Goal: Information Seeking & Learning: Find specific fact

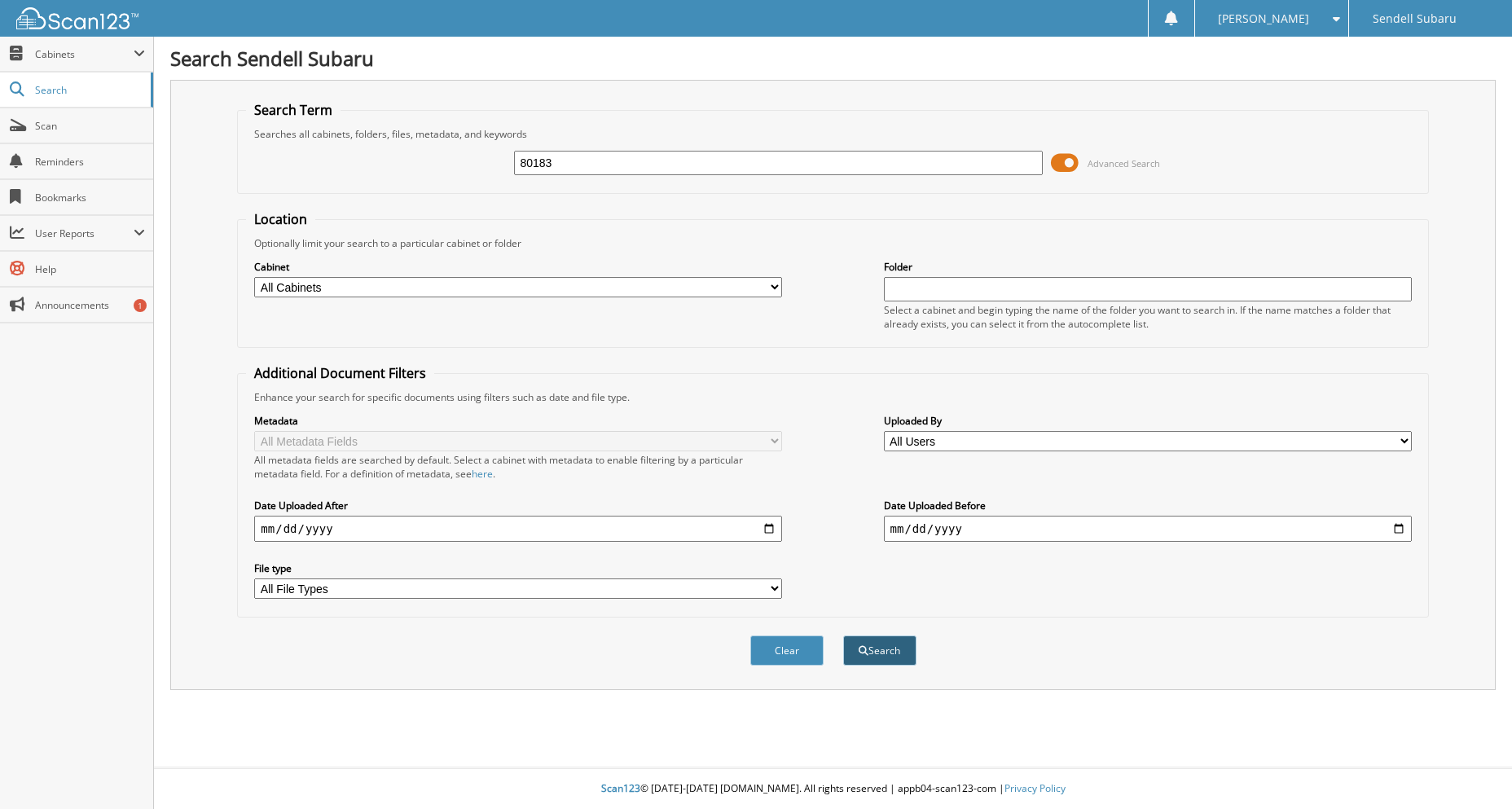
type input "80183"
click at [874, 651] on button "Search" at bounding box center [879, 650] width 73 height 30
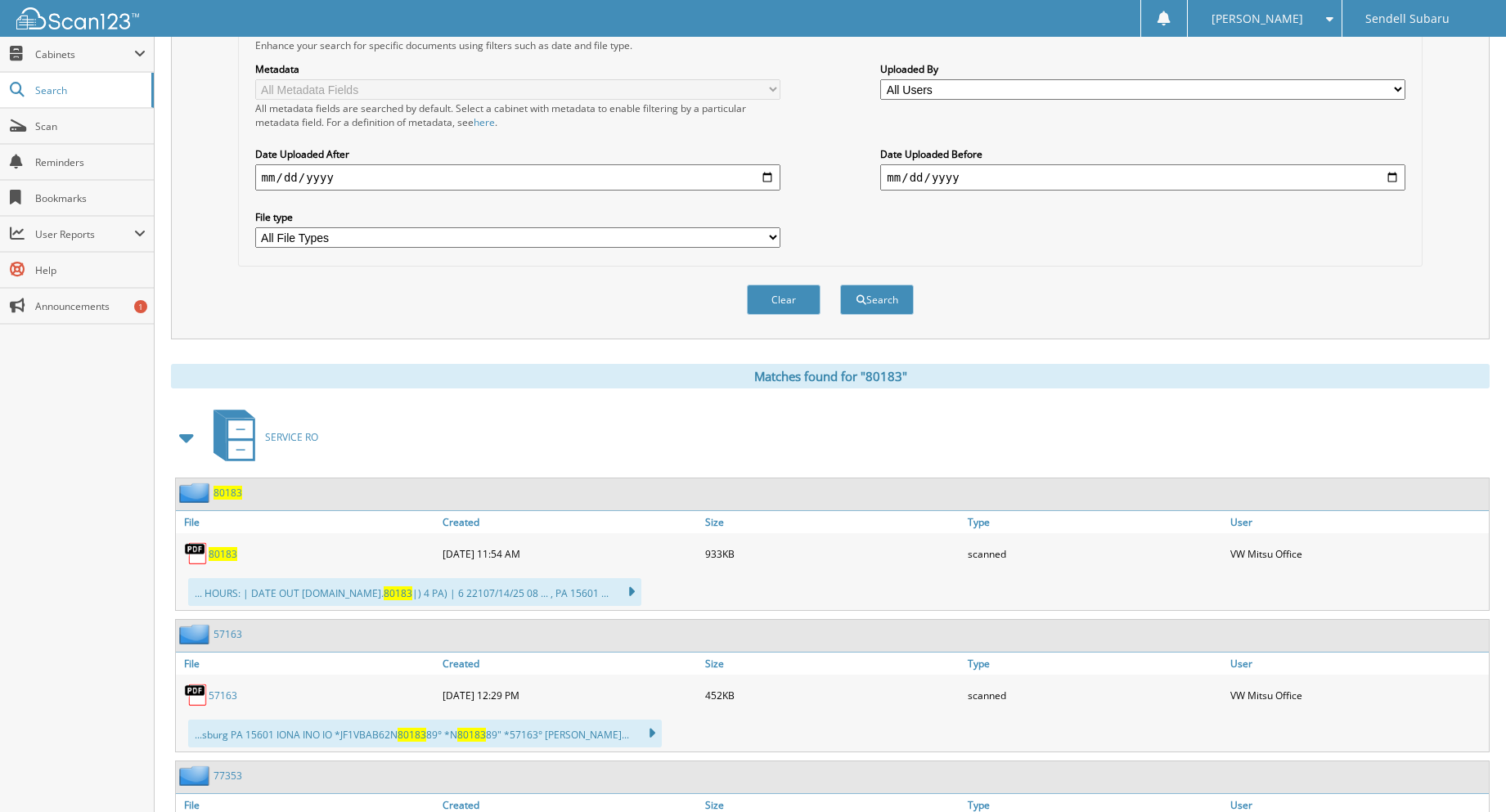
scroll to position [546, 0]
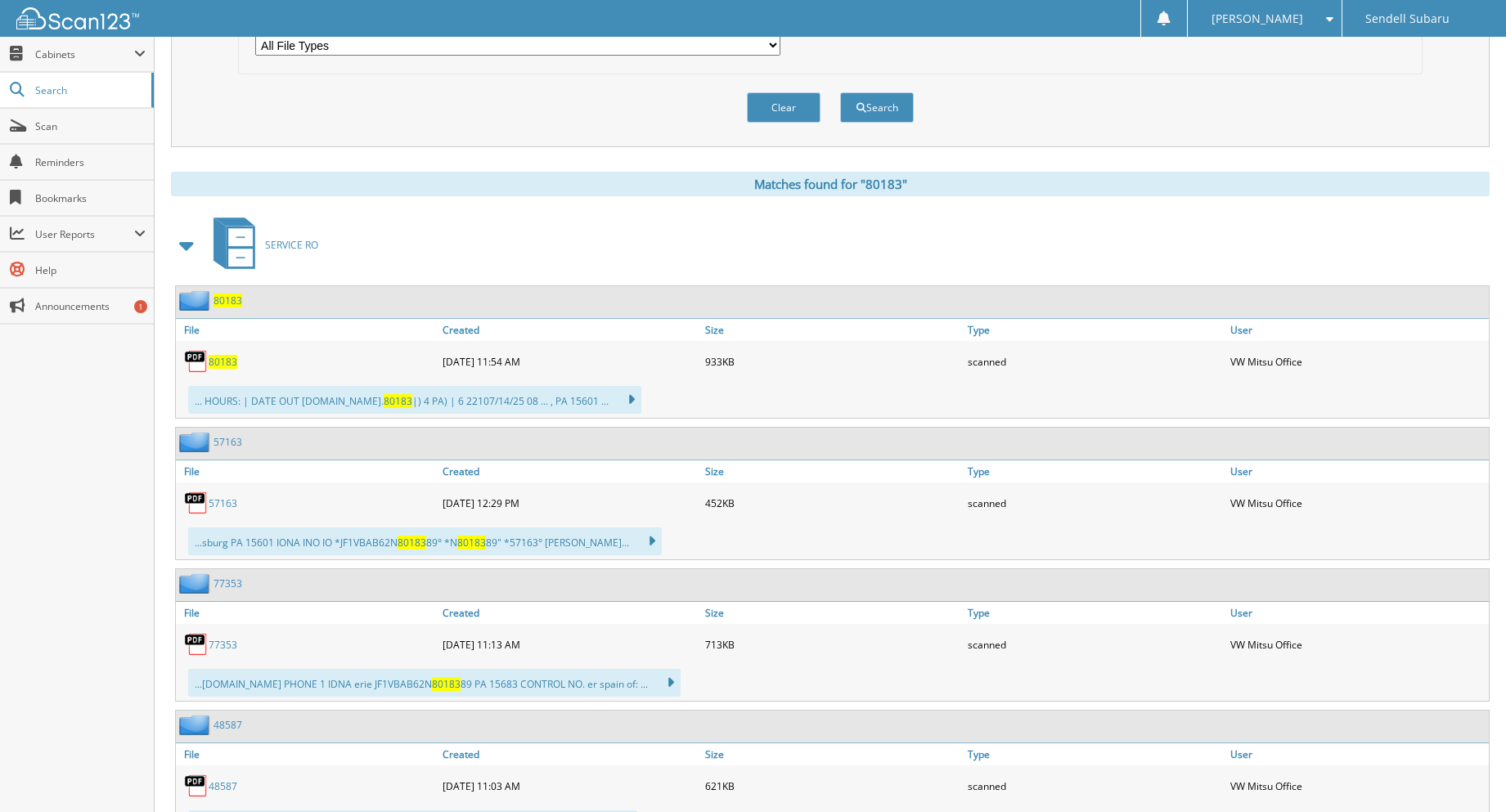
click at [222, 365] on span "80183" at bounding box center [222, 361] width 28 height 14
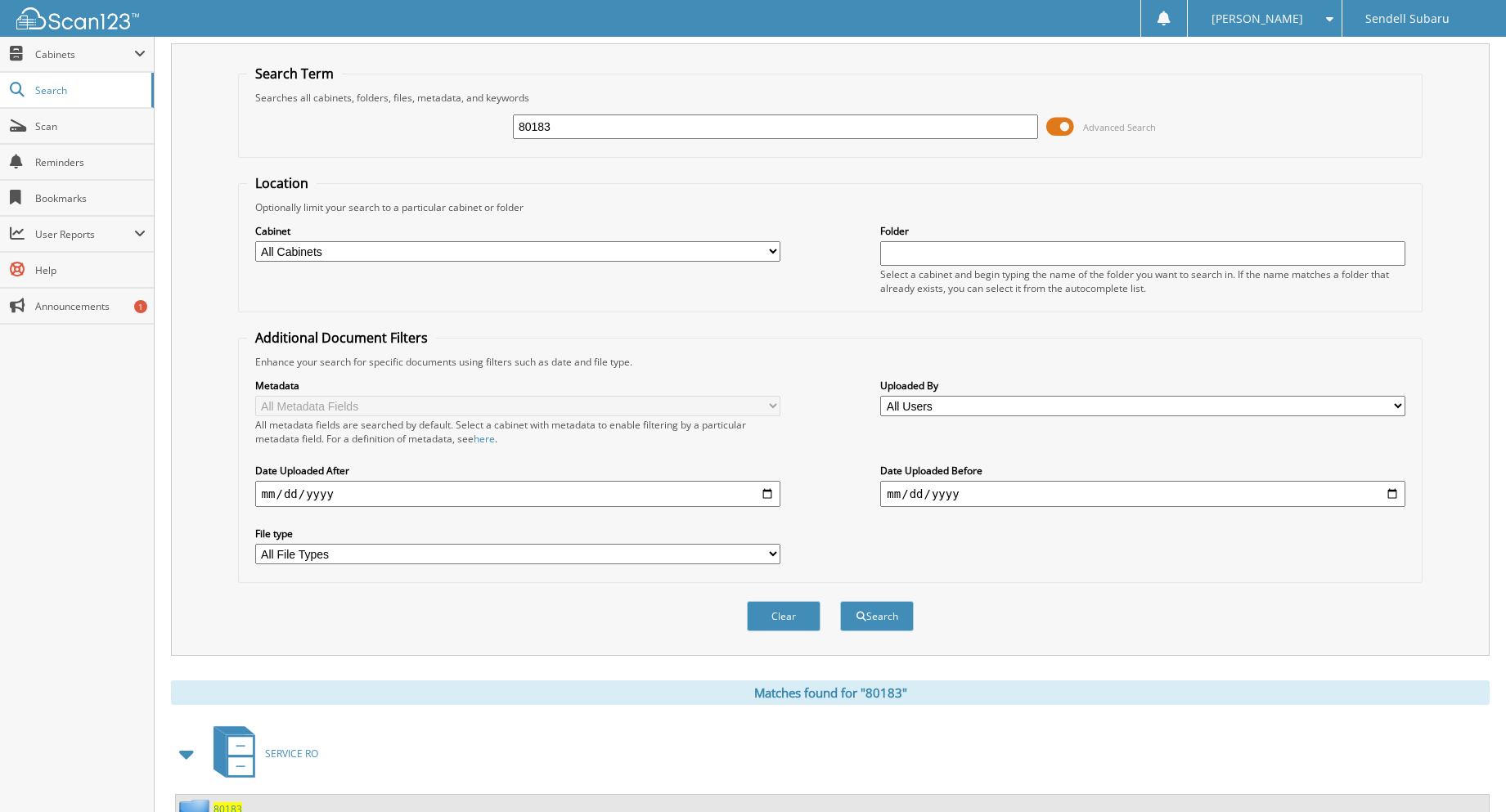
scroll to position [0, 0]
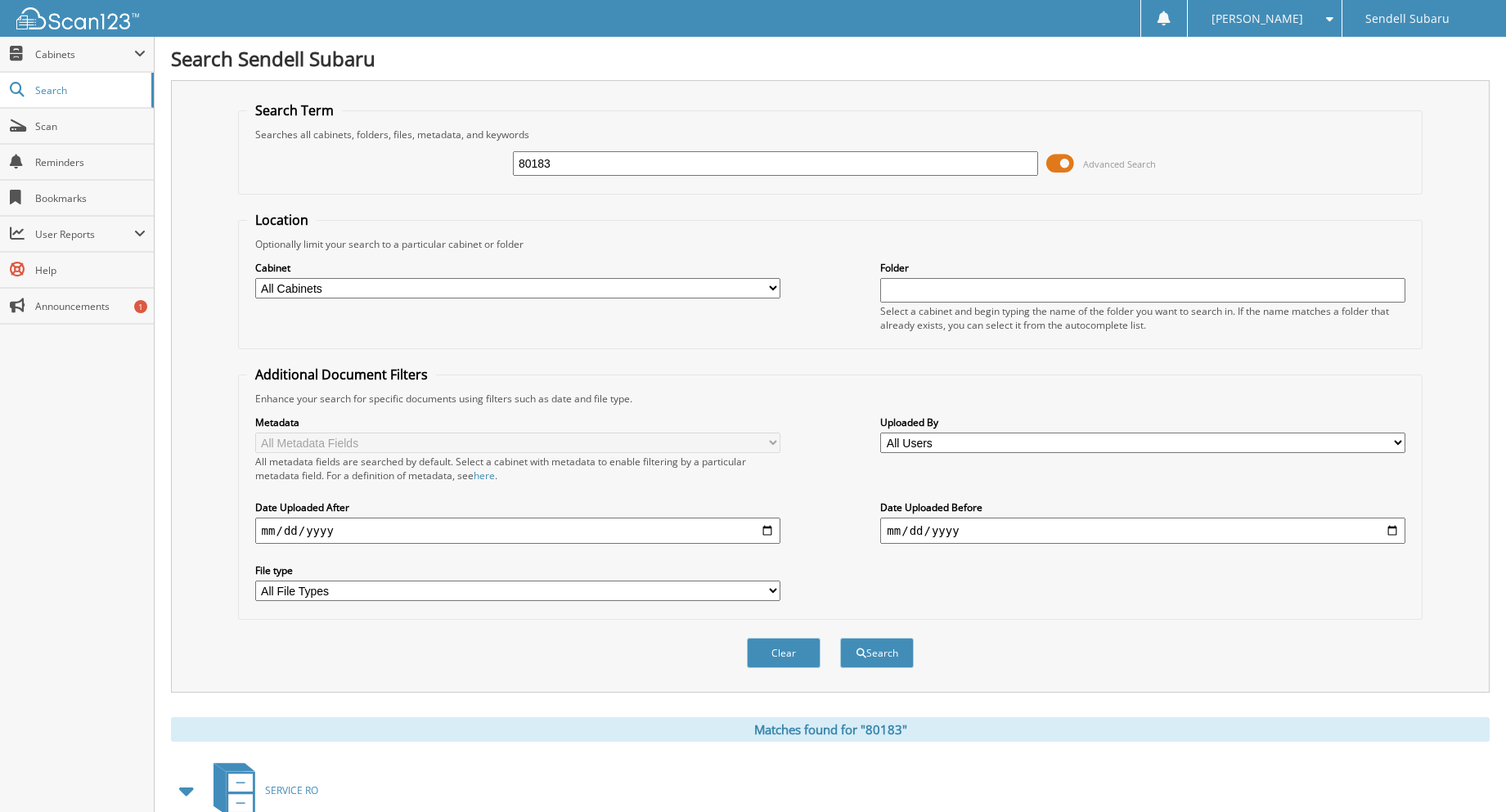
click at [752, 149] on div "80183 Advanced Search" at bounding box center [831, 163] width 1168 height 44
click at [717, 161] on input "80183" at bounding box center [776, 163] width 525 height 24
type input "BOWMAN"
click at [841, 638] on button "Search" at bounding box center [877, 652] width 73 height 30
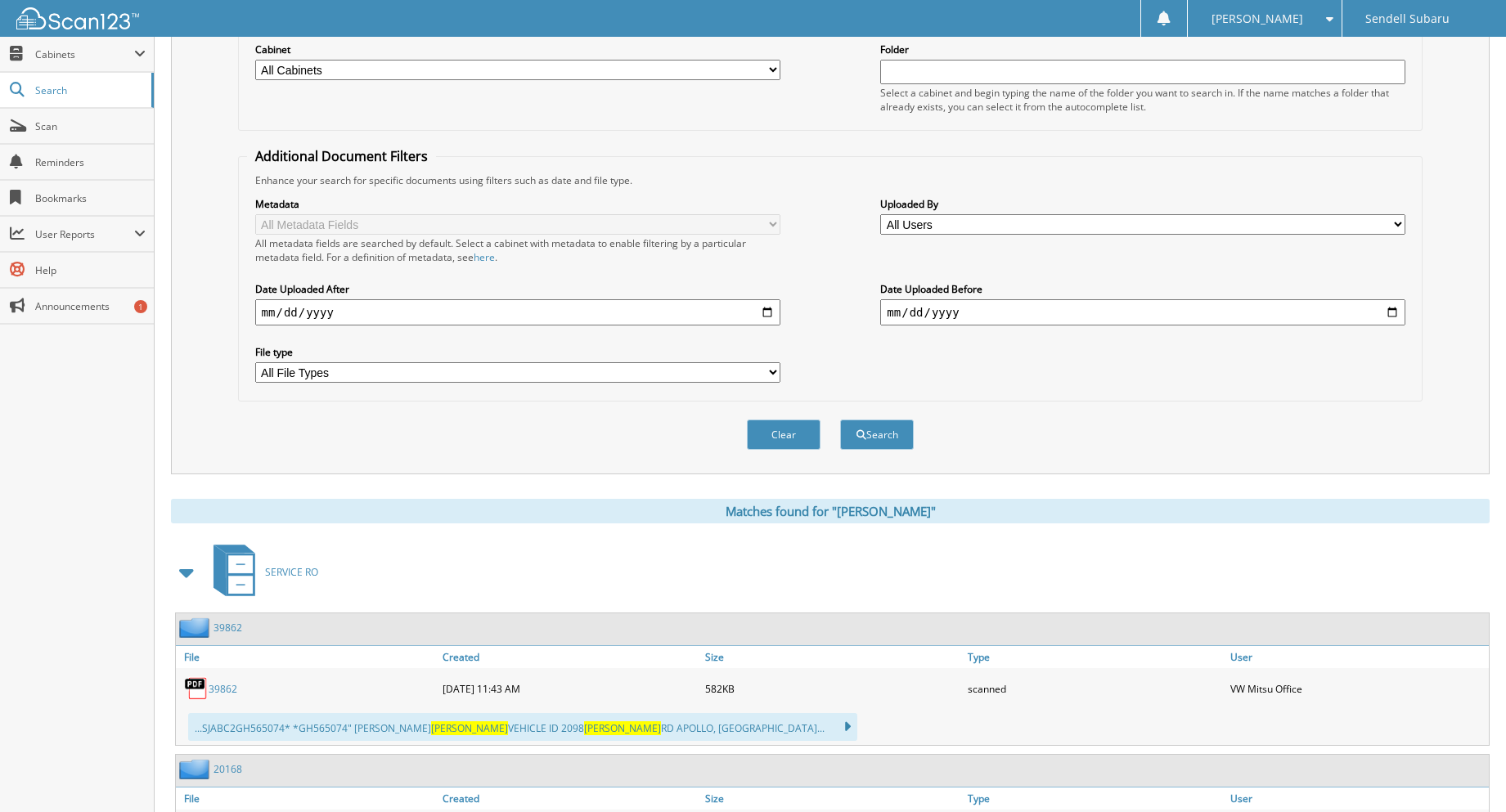
scroll to position [327, 0]
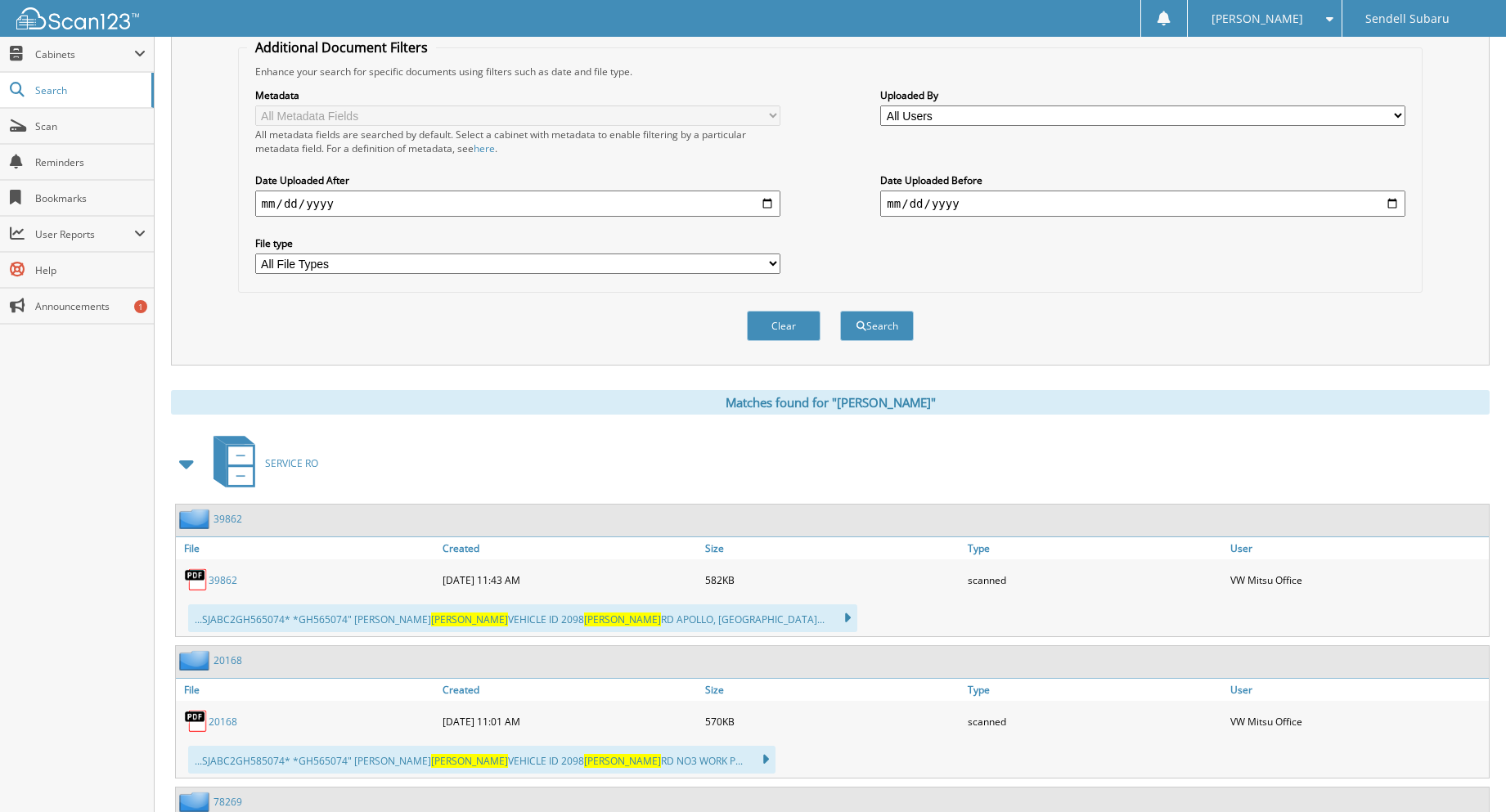
click at [219, 583] on link "39862" at bounding box center [222, 580] width 28 height 14
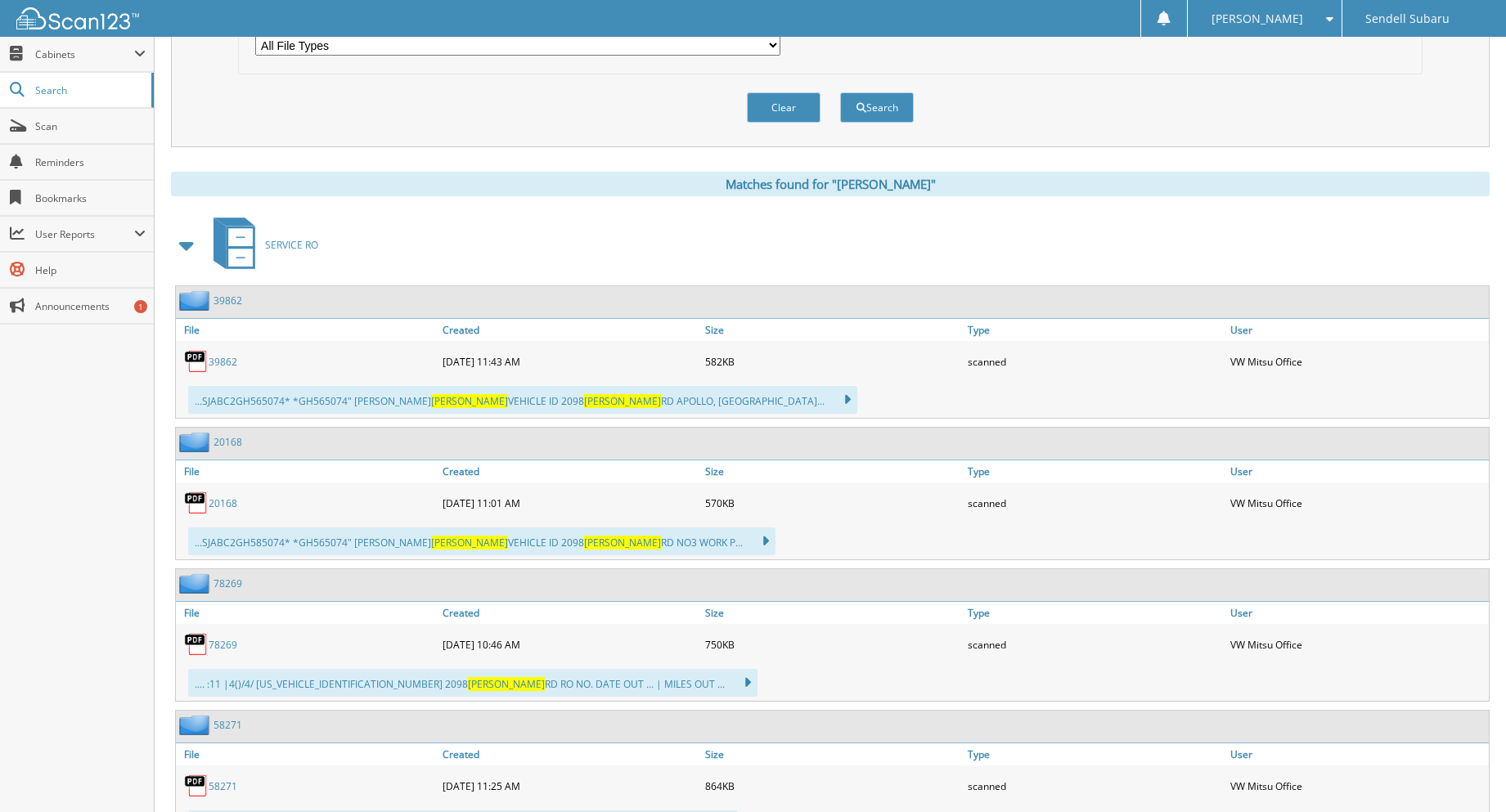
scroll to position [654, 0]
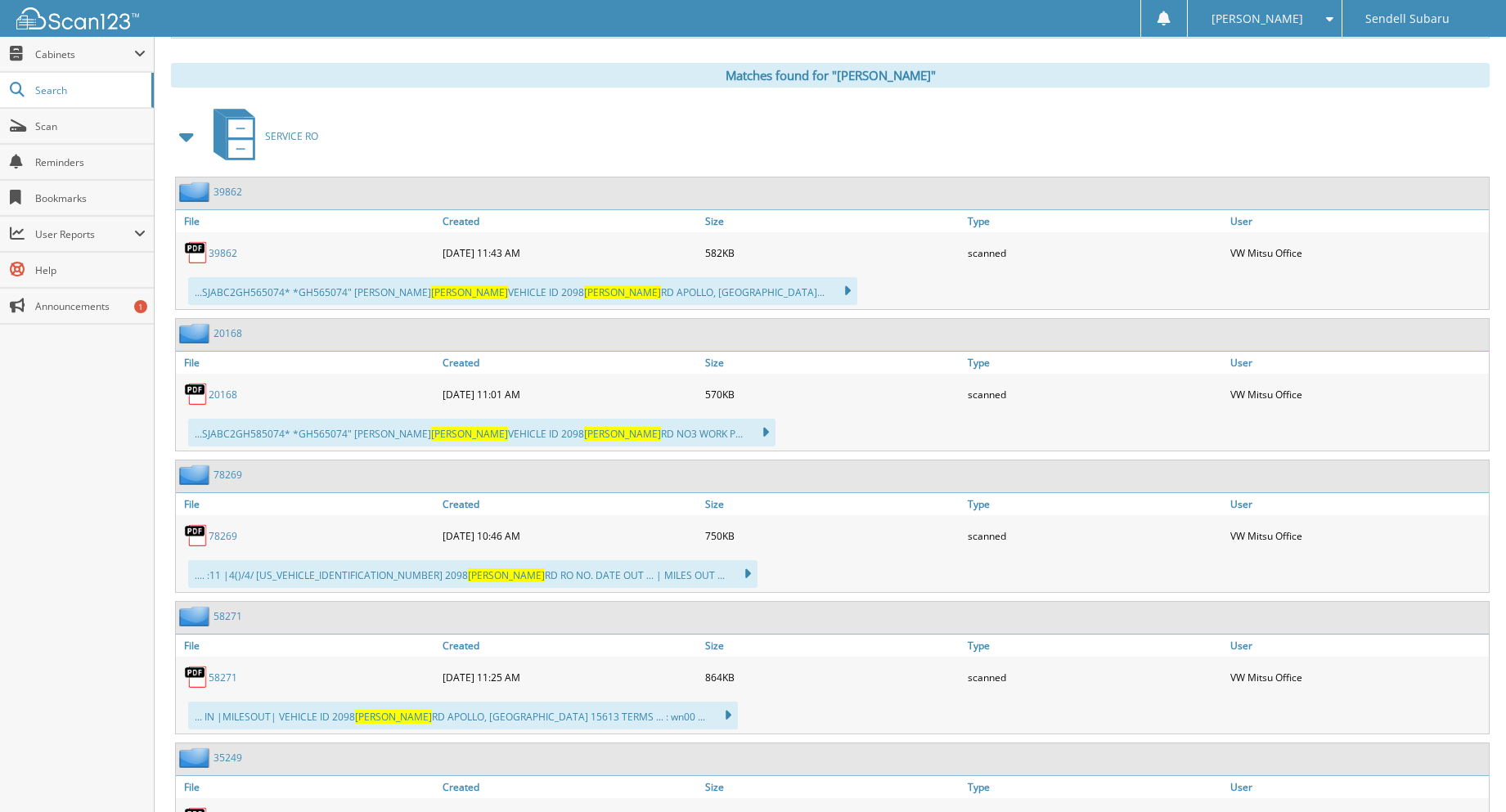
click at [227, 534] on link "78269" at bounding box center [222, 536] width 28 height 14
click at [66, 79] on link "Search" at bounding box center [76, 90] width 154 height 35
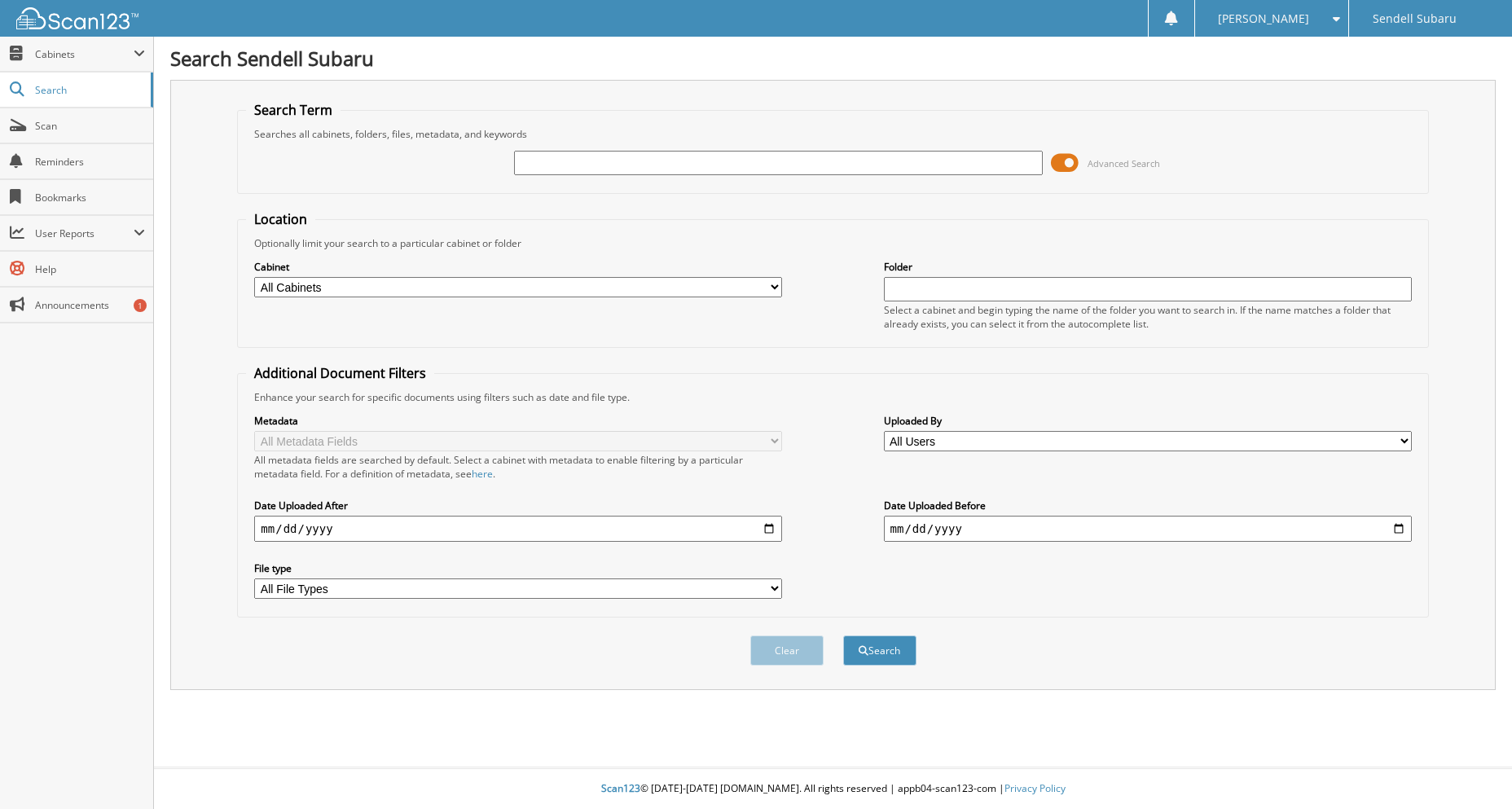
click at [646, 163] on input "text" at bounding box center [777, 162] width 528 height 24
type input "82267"
click at [887, 646] on button "Search" at bounding box center [879, 650] width 73 height 30
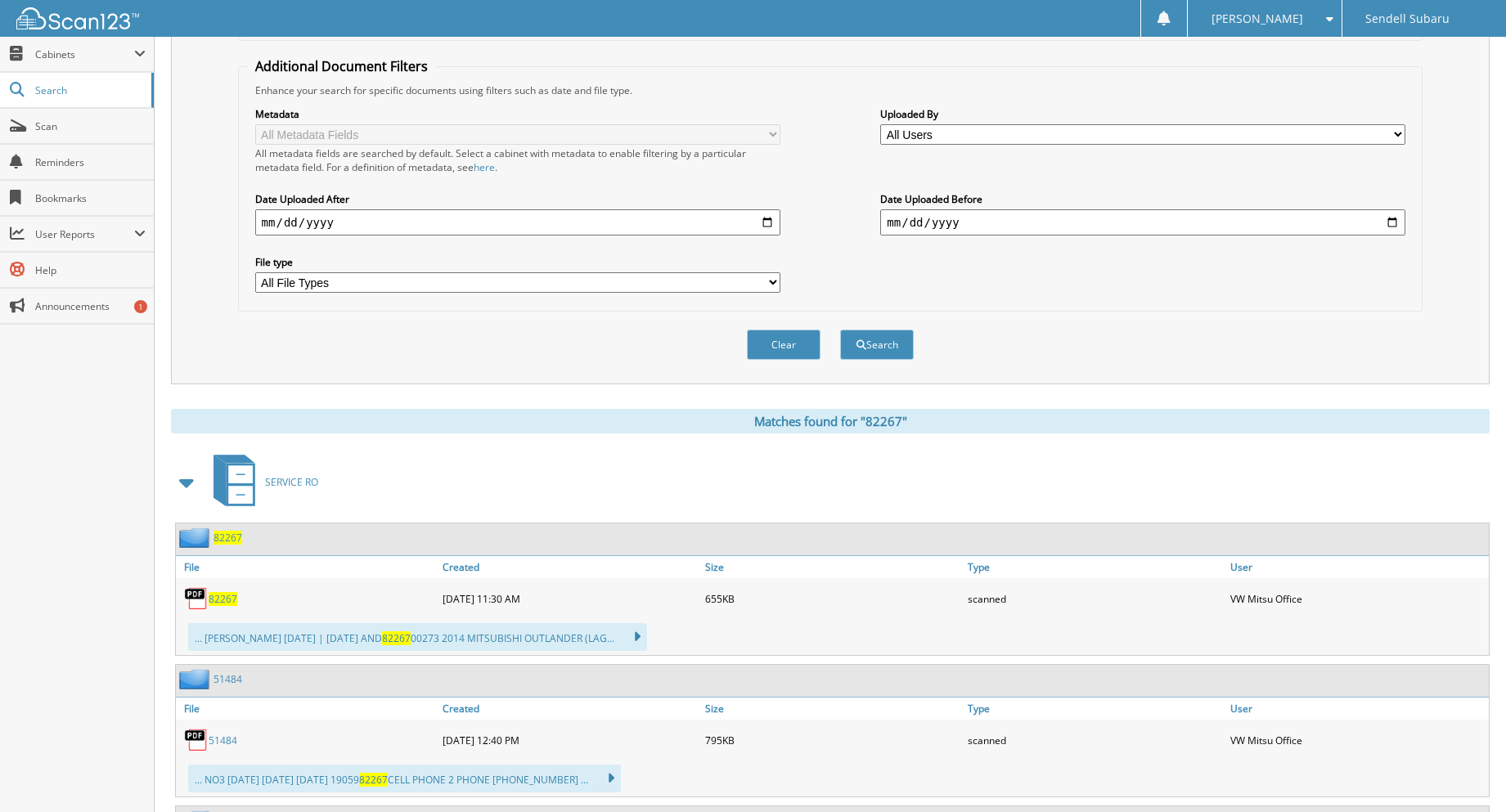
scroll to position [327, 0]
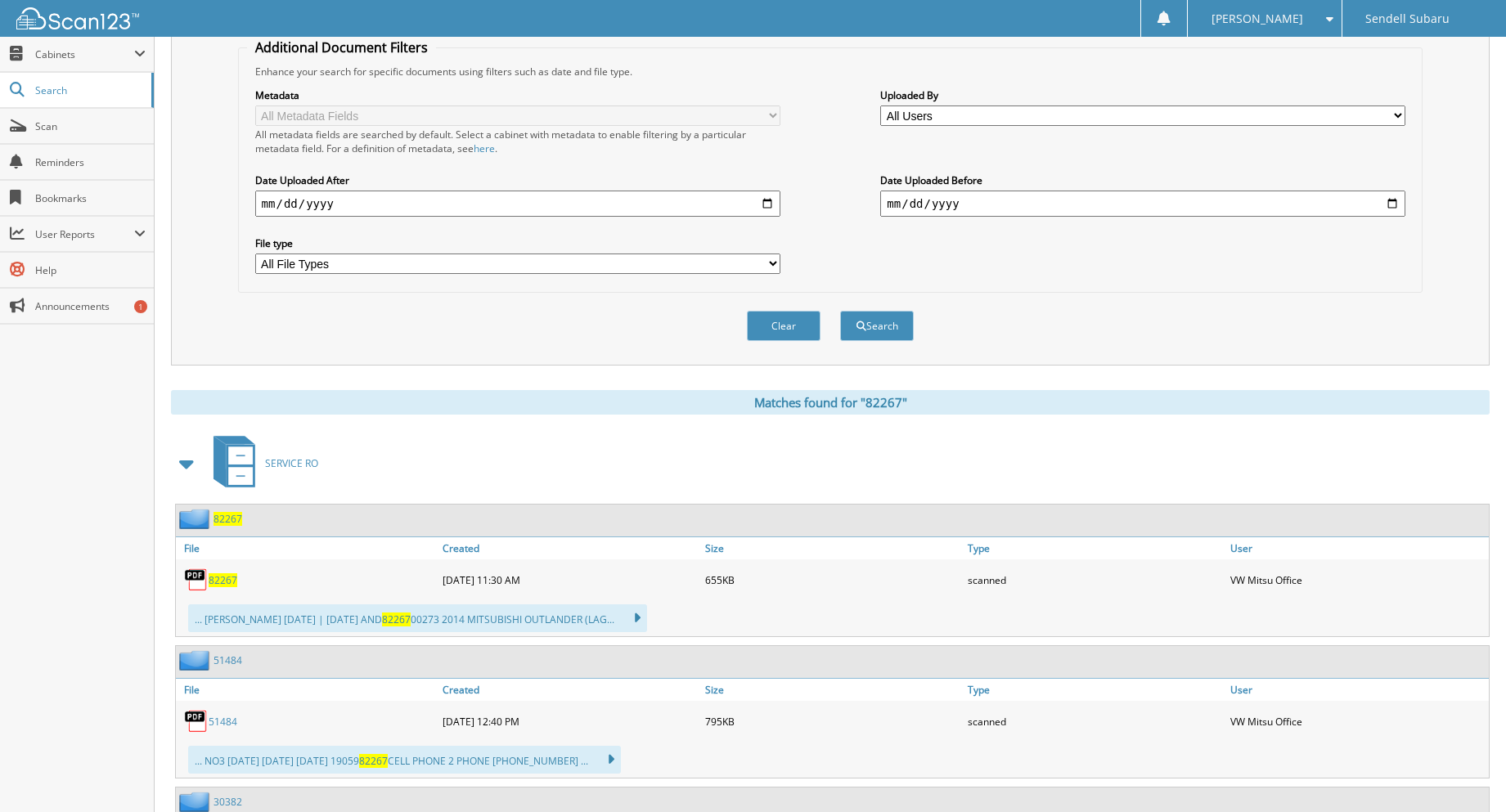
click at [219, 581] on span "82267" at bounding box center [222, 580] width 28 height 14
